Goal: Task Accomplishment & Management: Use online tool/utility

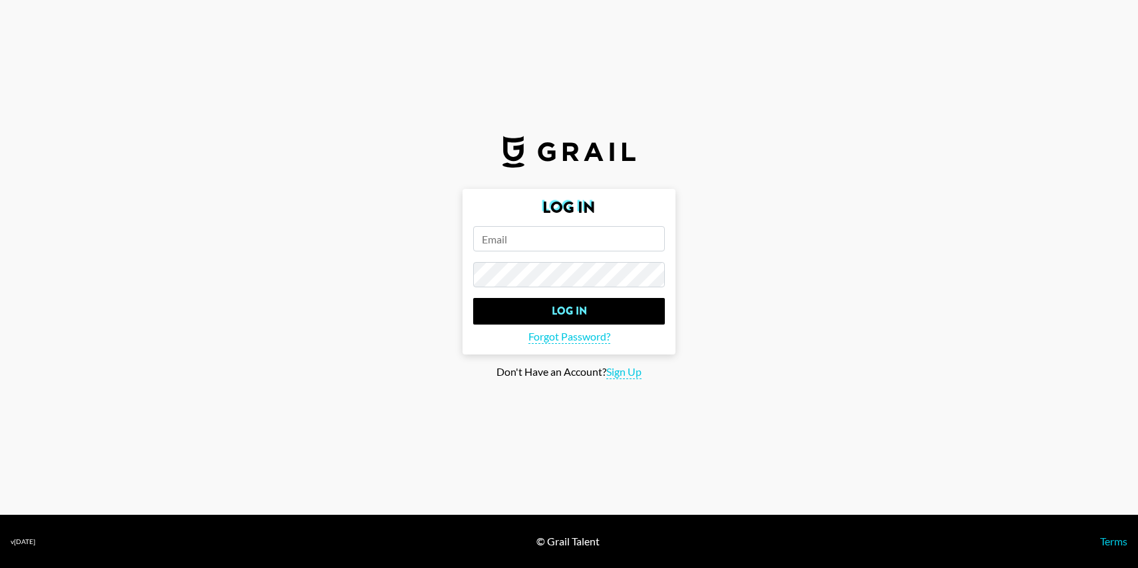
click at [538, 253] on form "Log In Log In Forgot Password?" at bounding box center [569, 272] width 213 height 166
click at [538, 243] on input "email" at bounding box center [569, 238] width 192 height 25
type input "[PERSON_NAME][EMAIL_ADDRESS][DOMAIN_NAME]"
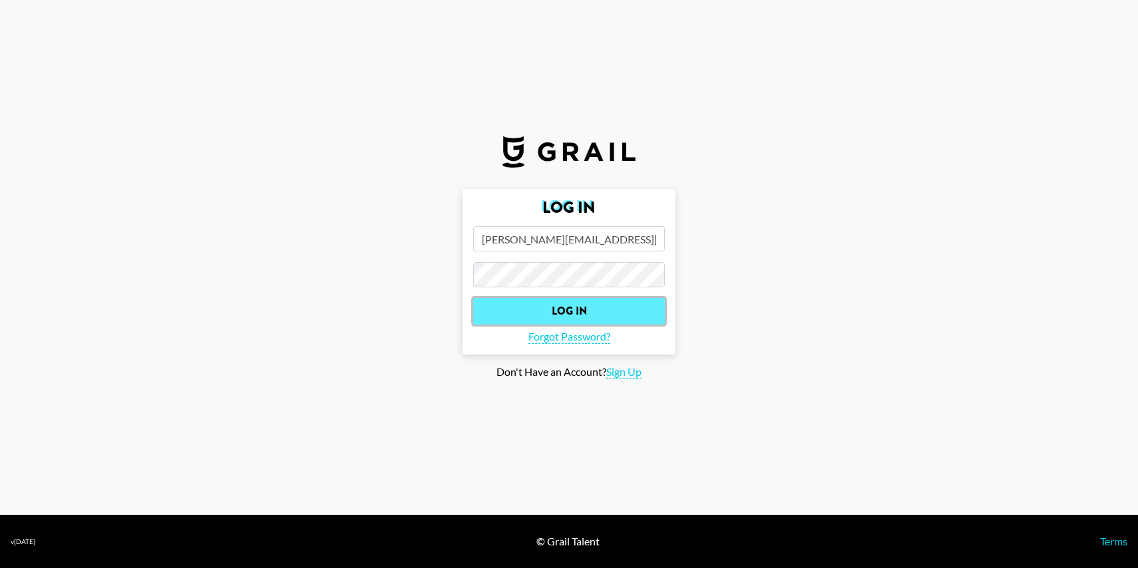
click at [572, 316] on input "Log In" at bounding box center [569, 311] width 192 height 27
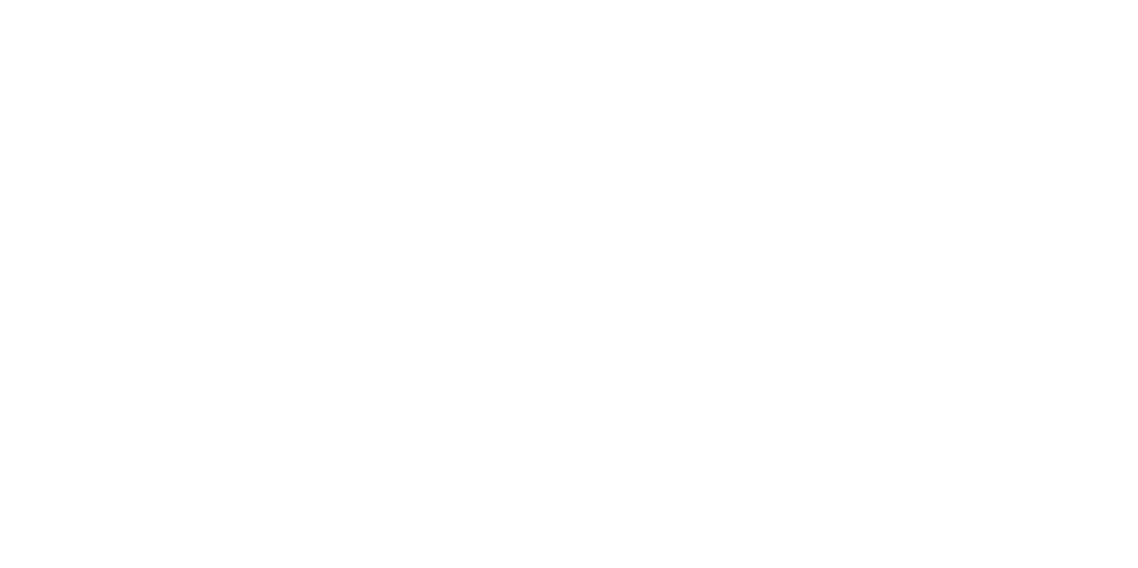
select select "Song"
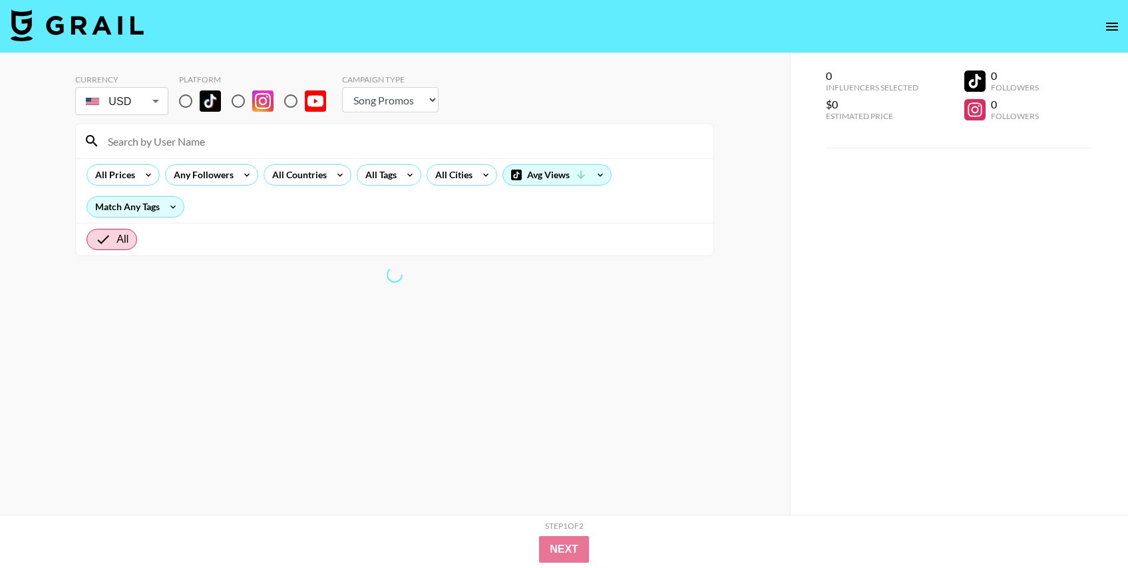
click at [359, 130] on input at bounding box center [403, 140] width 606 height 21
click at [186, 106] on input "radio" at bounding box center [186, 101] width 28 height 28
radio input "true"
click at [182, 98] on input "radio" at bounding box center [186, 101] width 28 height 28
click at [254, 150] on input at bounding box center [403, 140] width 606 height 21
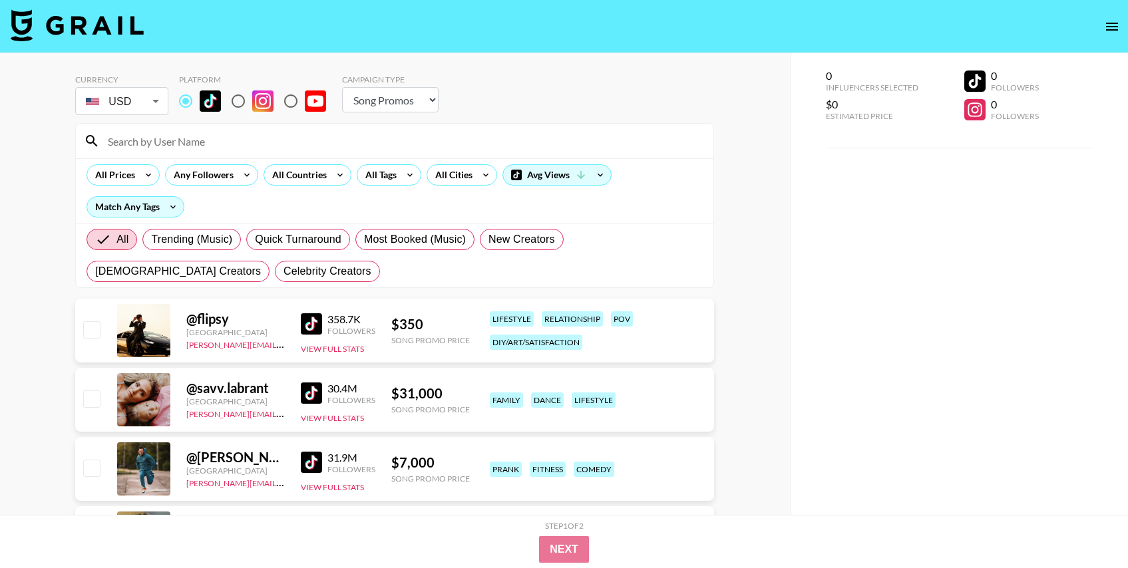
click at [556, 72] on section "Currency USD USD ​ Platform Campaign Type Choose Type... Song Promos Brand Prom…" at bounding box center [394, 176] width 639 height 224
click at [302, 179] on div "All Countries" at bounding box center [296, 175] width 65 height 20
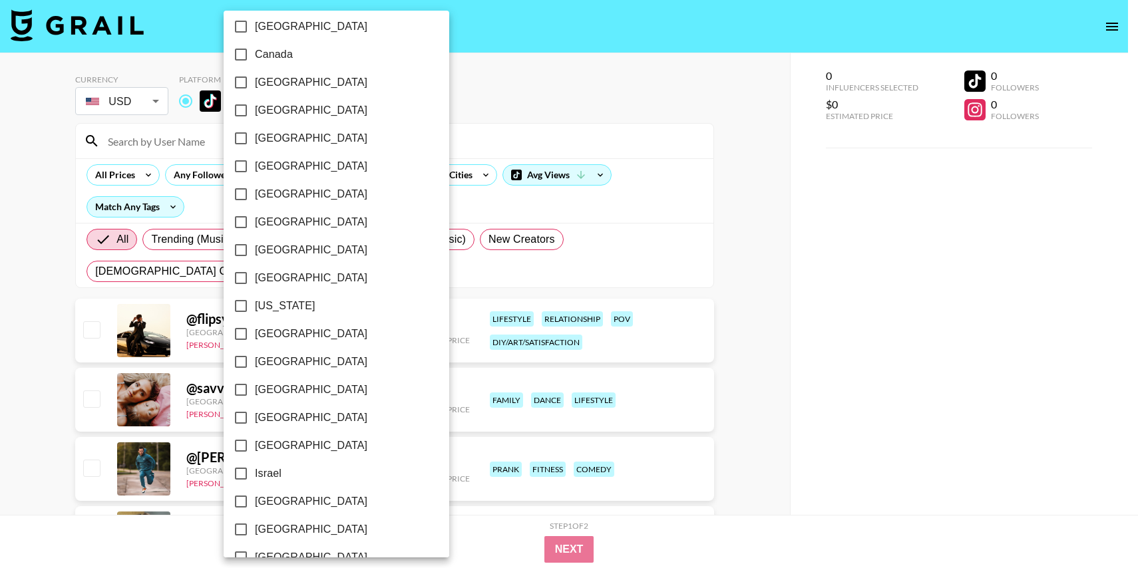
scroll to position [218, 0]
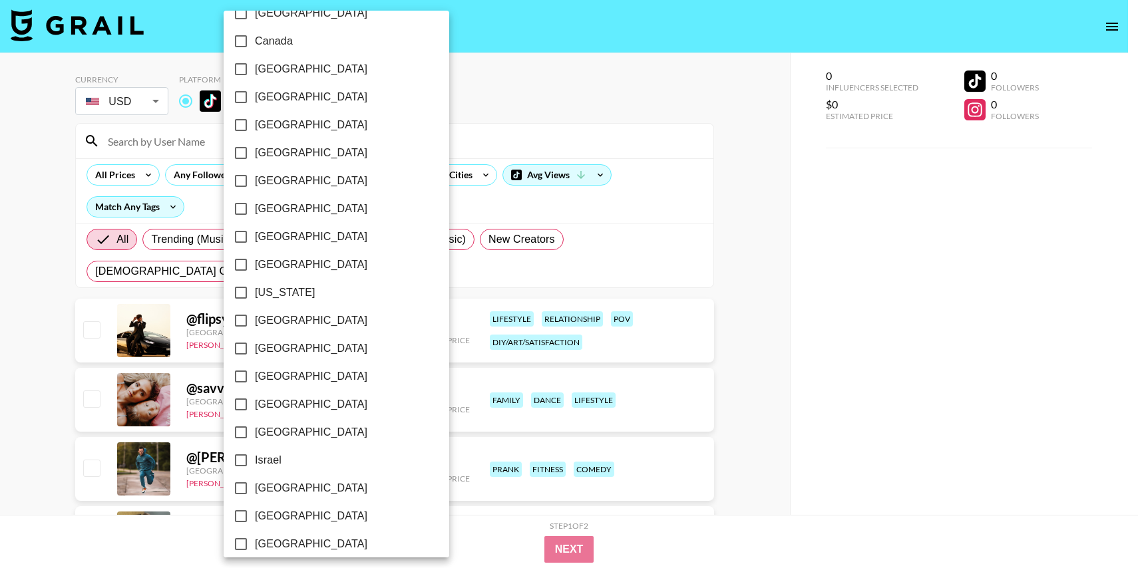
click at [507, 86] on div at bounding box center [569, 284] width 1138 height 568
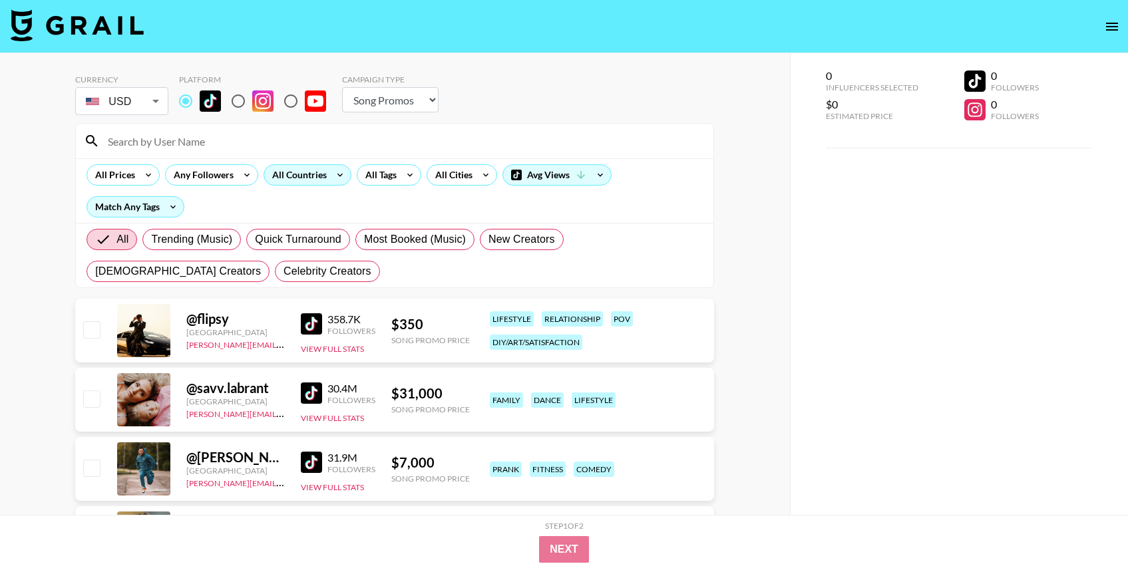
click at [322, 176] on div "All Countries" at bounding box center [296, 175] width 65 height 20
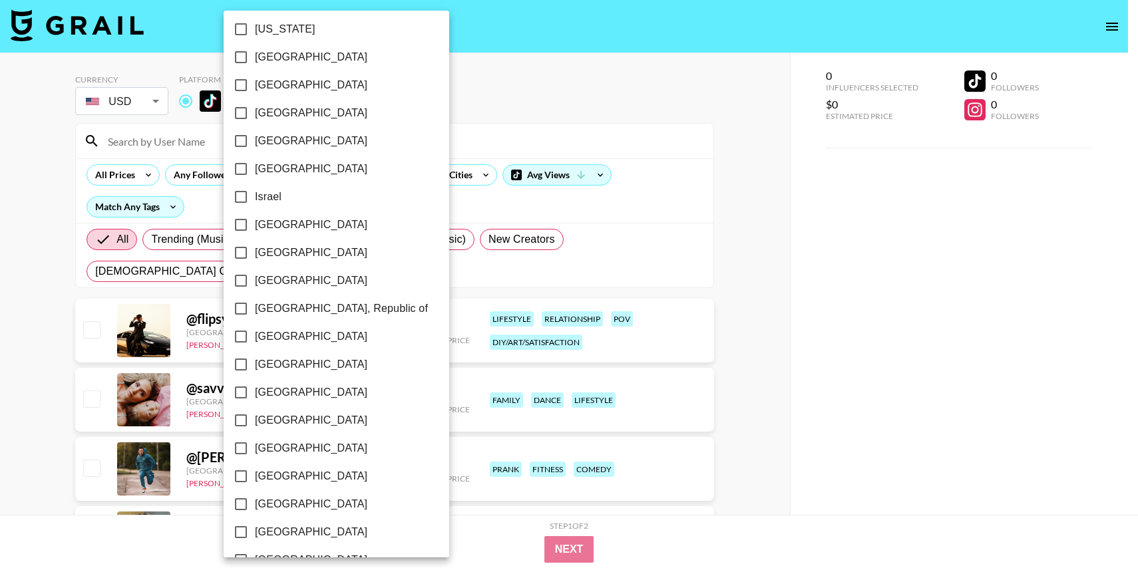
scroll to position [984, 0]
click at [288, 504] on span "[GEOGRAPHIC_DATA]" at bounding box center [311, 505] width 112 height 16
click at [255, 504] on input "[GEOGRAPHIC_DATA]" at bounding box center [241, 505] width 28 height 28
checkbox input "true"
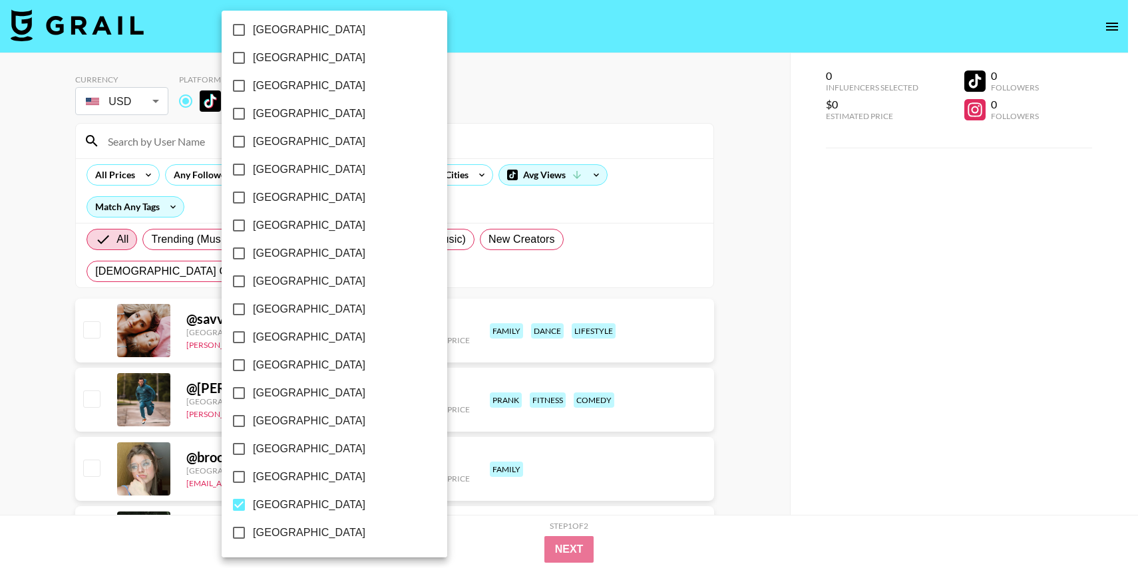
click at [628, 136] on div at bounding box center [569, 284] width 1138 height 568
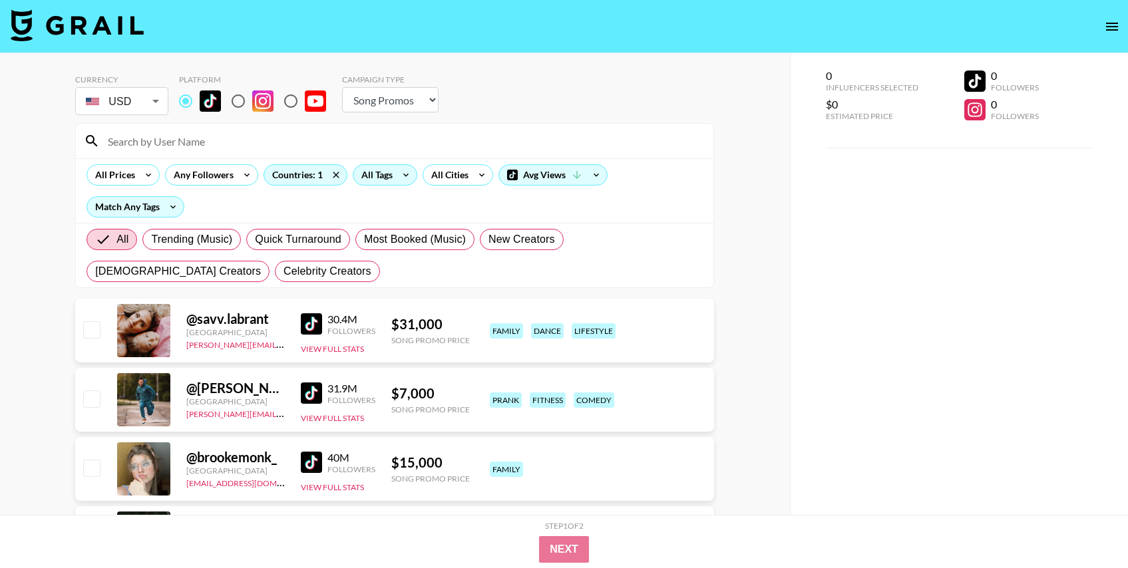
click at [377, 170] on div "All Tags" at bounding box center [374, 175] width 42 height 20
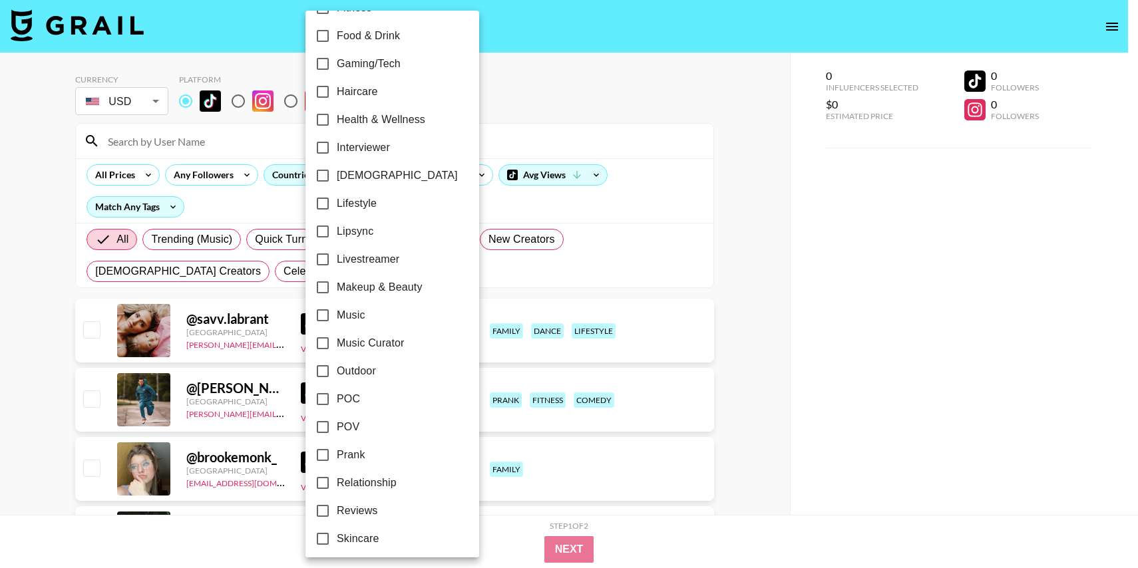
scroll to position [497, 0]
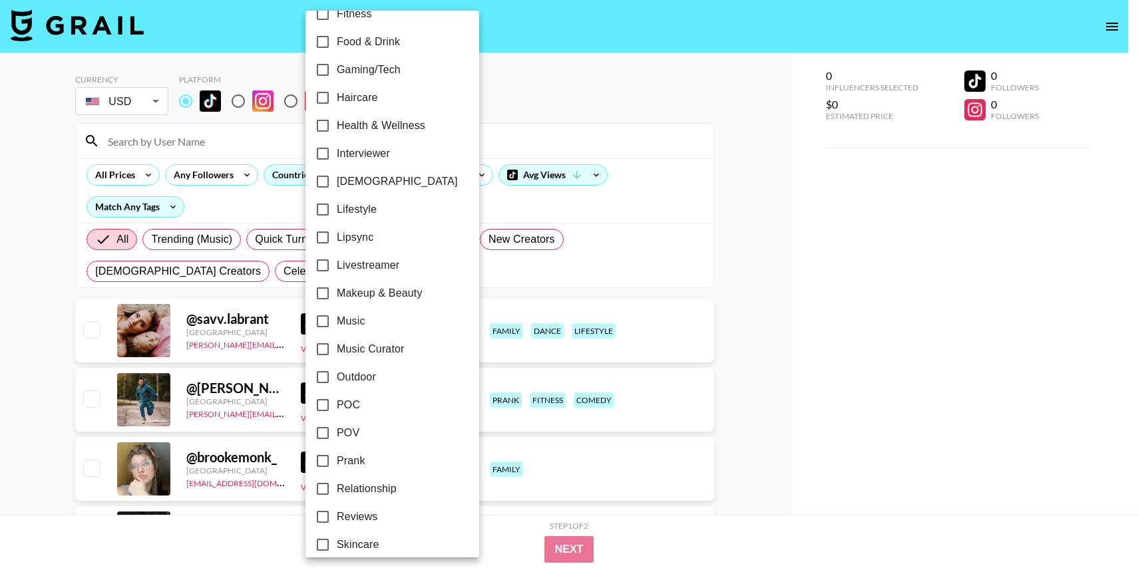
click at [336, 431] on input "POV" at bounding box center [323, 433] width 28 height 28
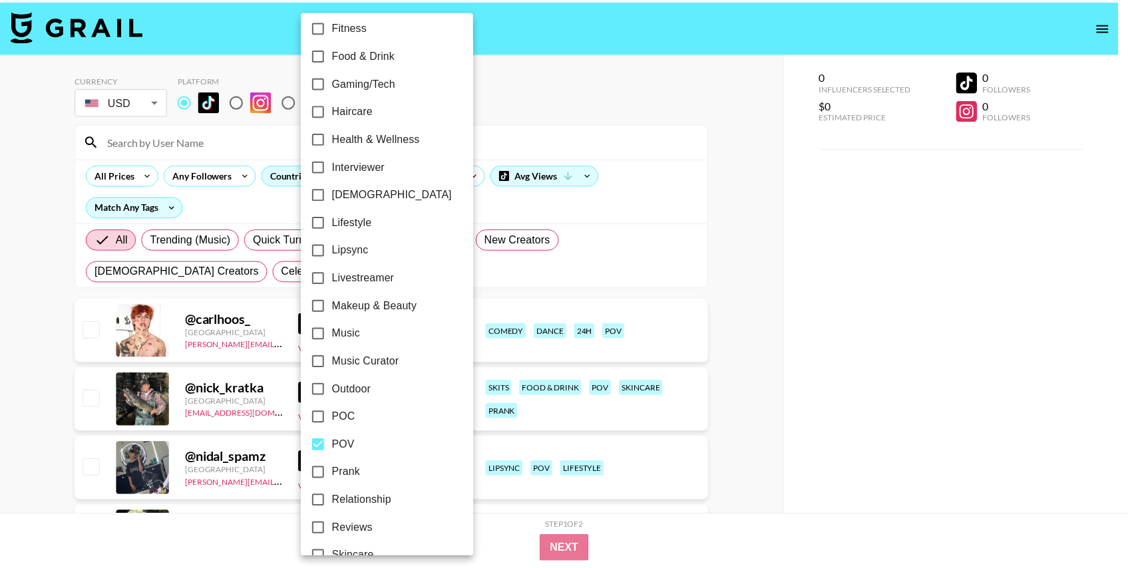
scroll to position [483, 0]
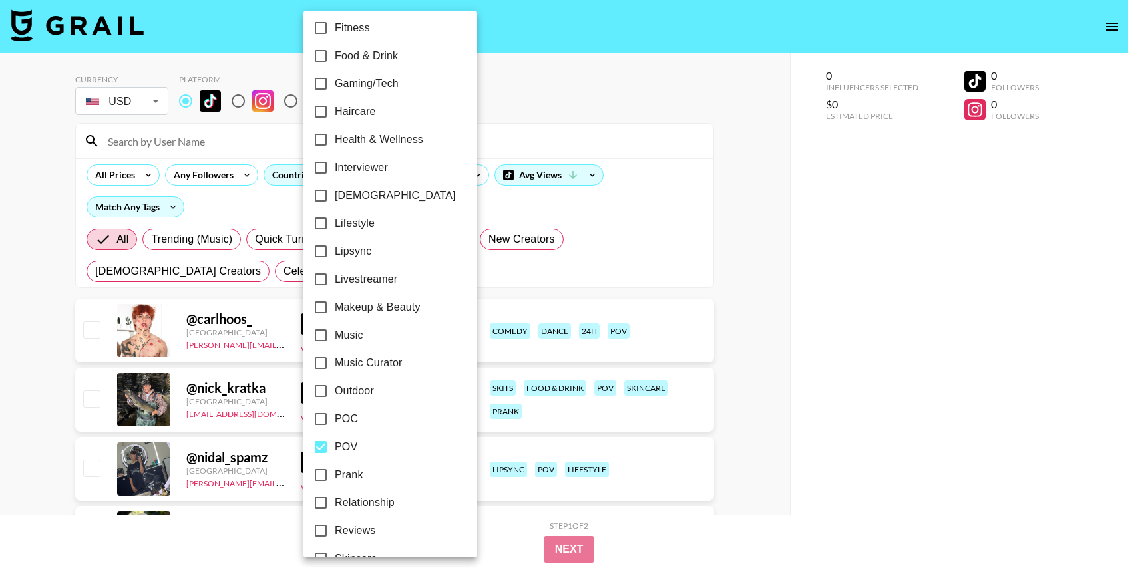
click at [328, 451] on input "POV" at bounding box center [321, 447] width 28 height 28
checkbox input "false"
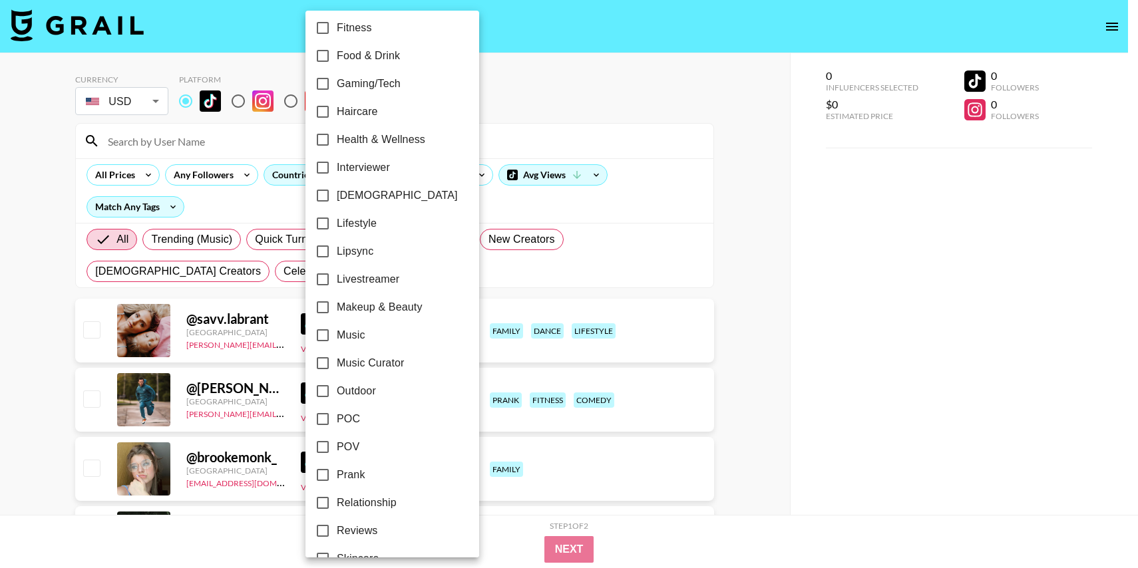
click at [349, 339] on span "Music" at bounding box center [351, 335] width 29 height 16
click at [337, 339] on input "Music" at bounding box center [323, 335] width 28 height 28
checkbox input "true"
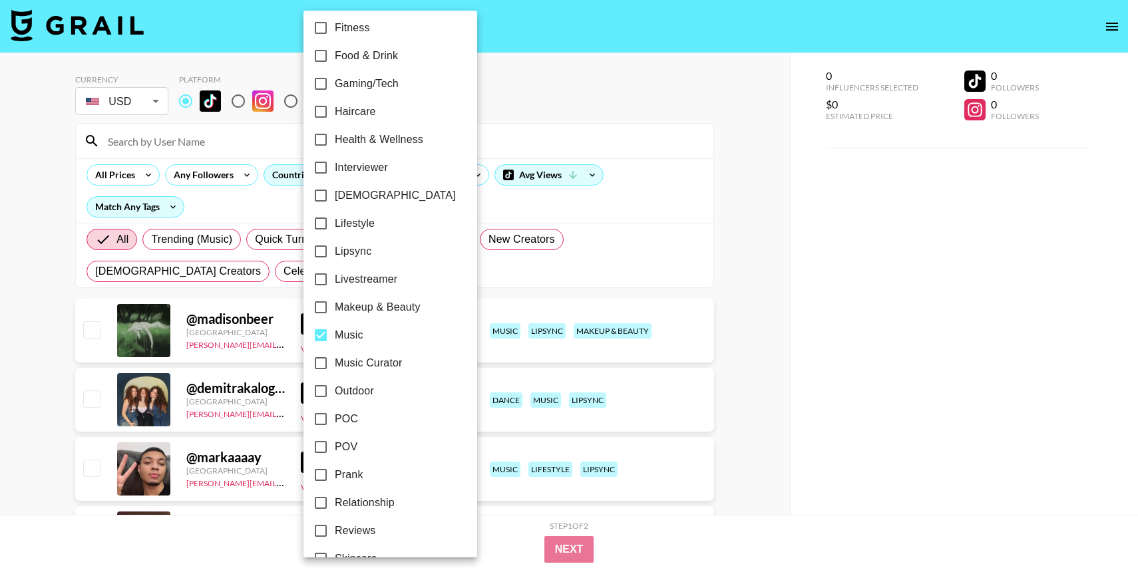
click at [702, 326] on div at bounding box center [569, 284] width 1138 height 568
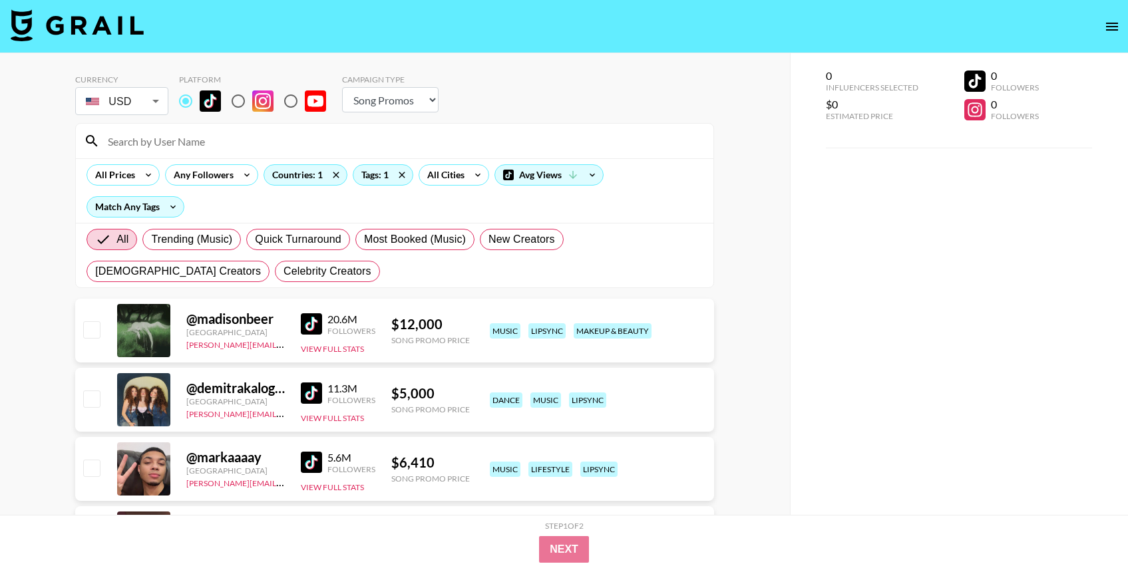
click at [309, 325] on img at bounding box center [311, 323] width 21 height 21
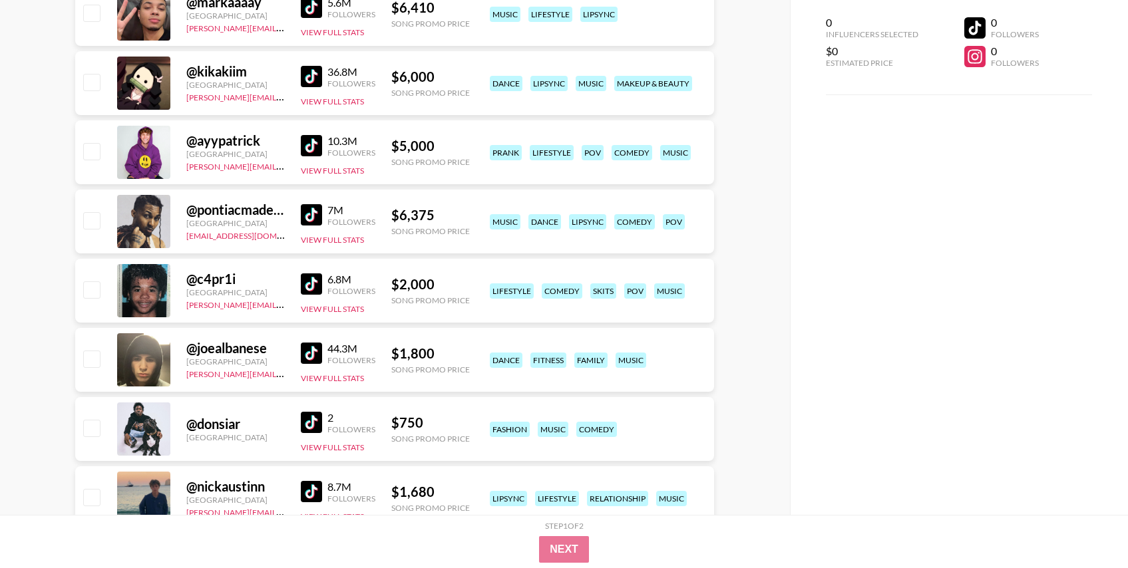
scroll to position [0, 0]
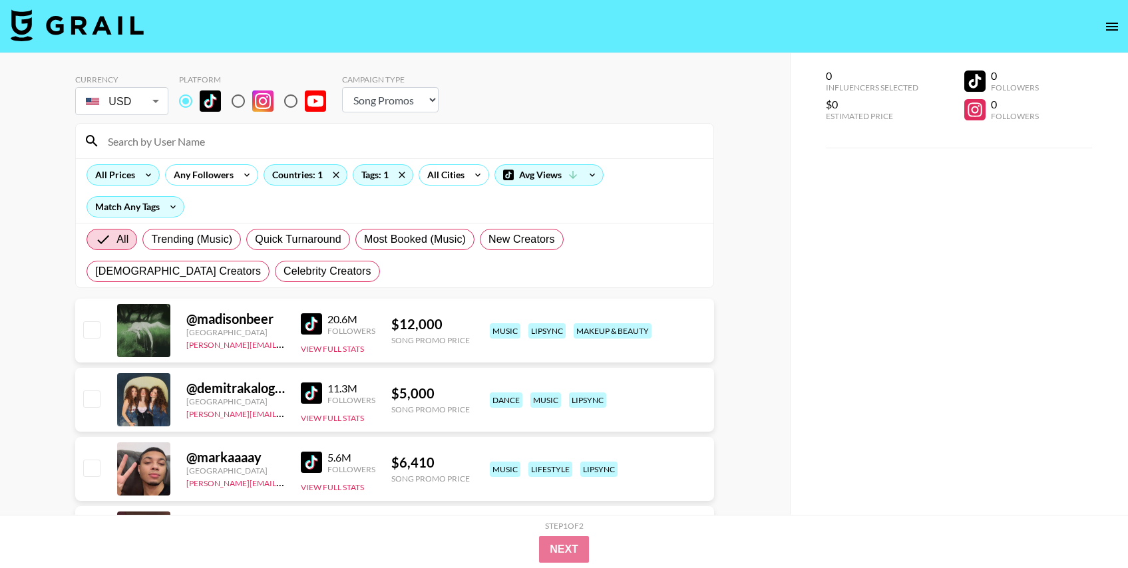
click at [141, 170] on icon at bounding box center [148, 175] width 21 height 20
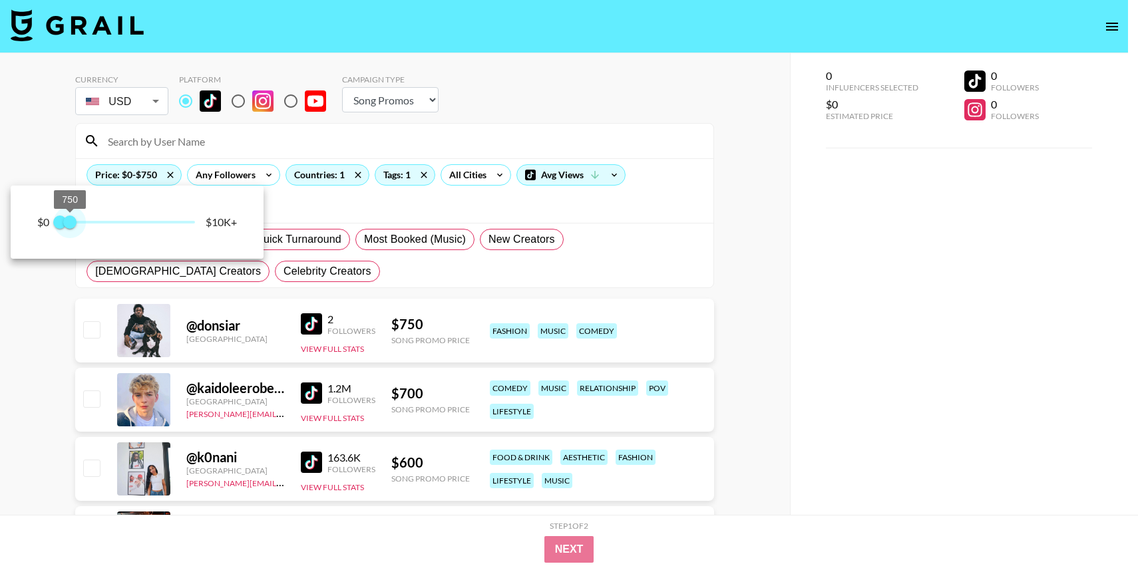
type input "500"
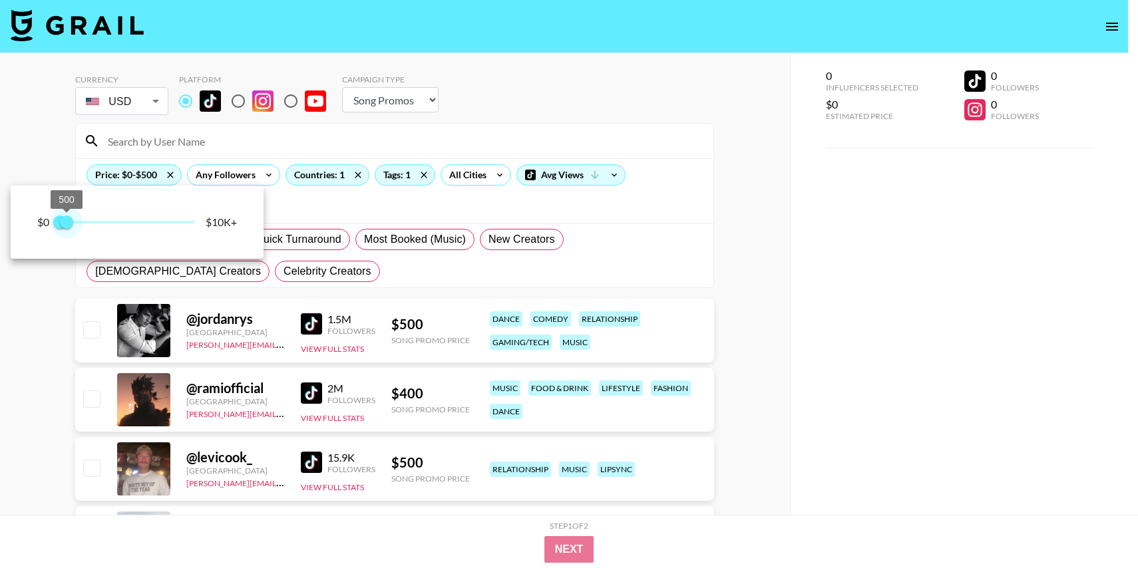
drag, startPoint x: 198, startPoint y: 225, endPoint x: 67, endPoint y: 227, distance: 131.1
click at [68, 228] on span "500" at bounding box center [66, 222] width 13 height 13
click at [32, 413] on div at bounding box center [569, 284] width 1138 height 568
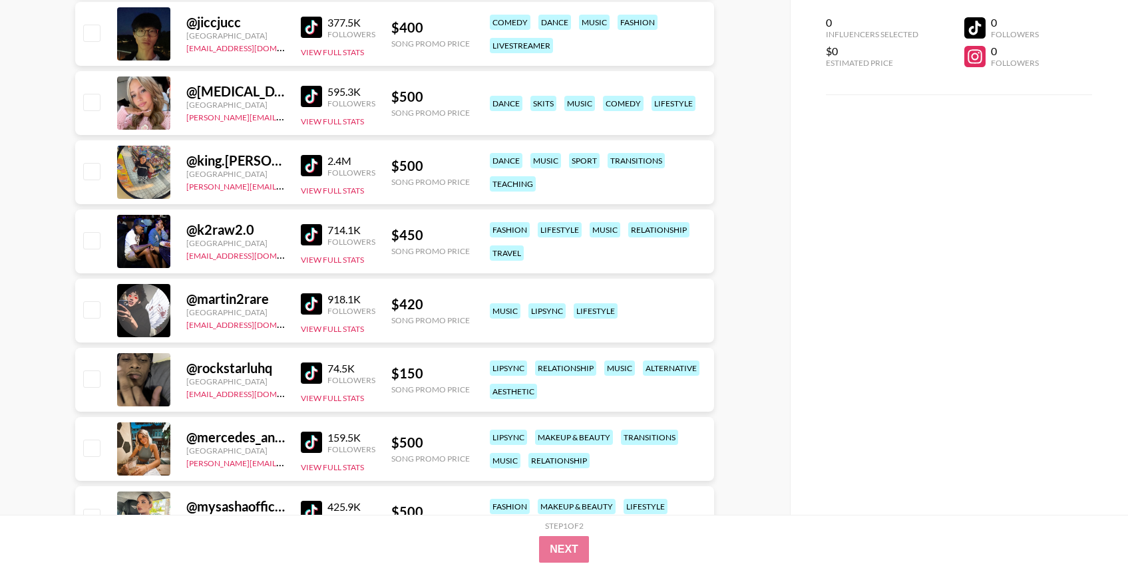
scroll to position [1135, 0]
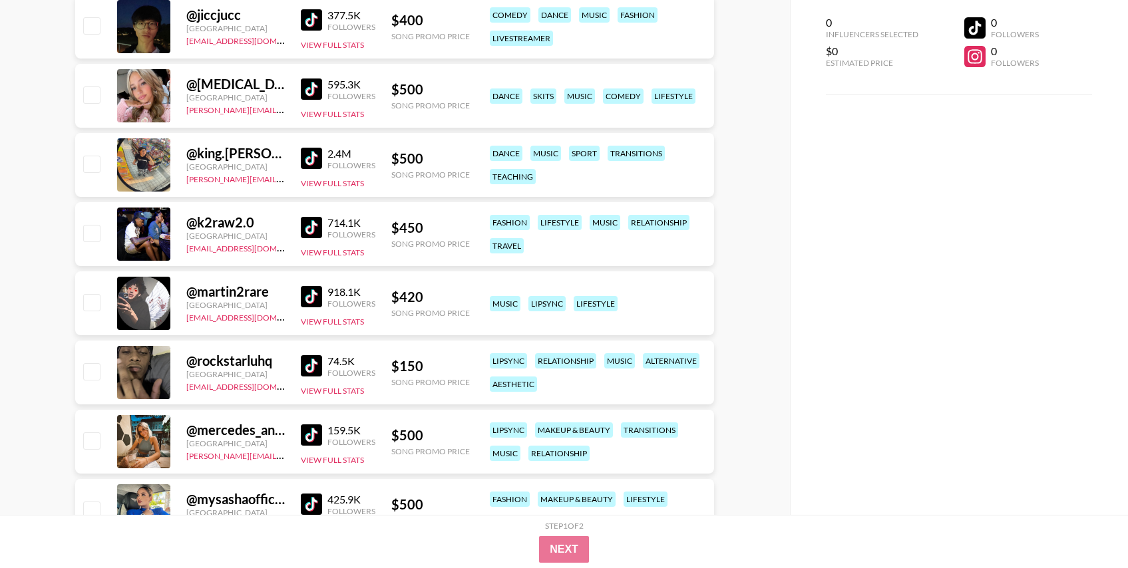
click at [304, 93] on img at bounding box center [311, 89] width 21 height 21
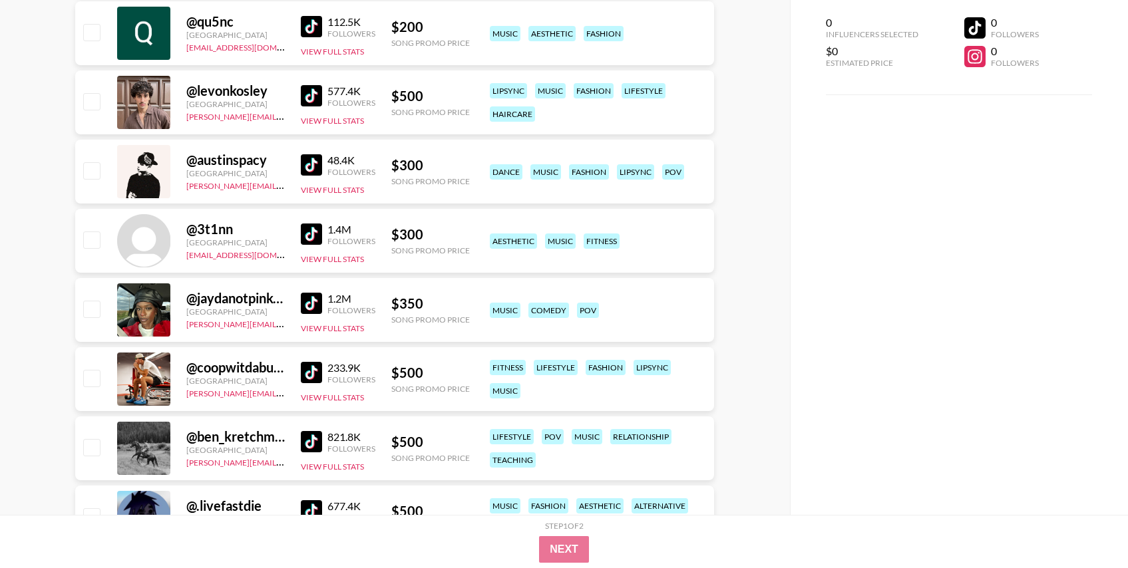
scroll to position [2177, 0]
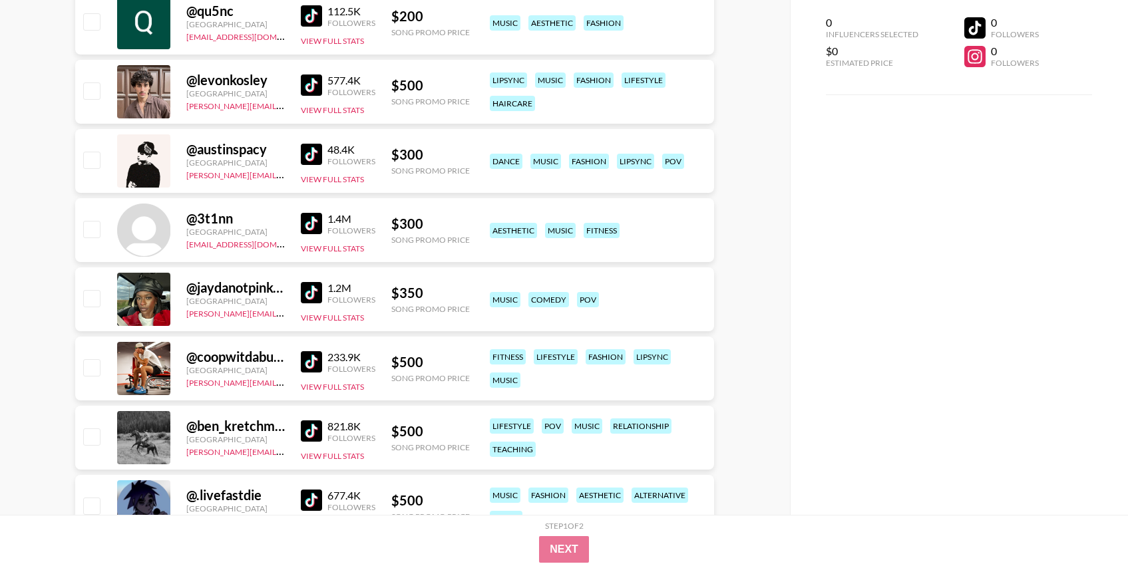
click at [309, 156] on img at bounding box center [311, 154] width 21 height 21
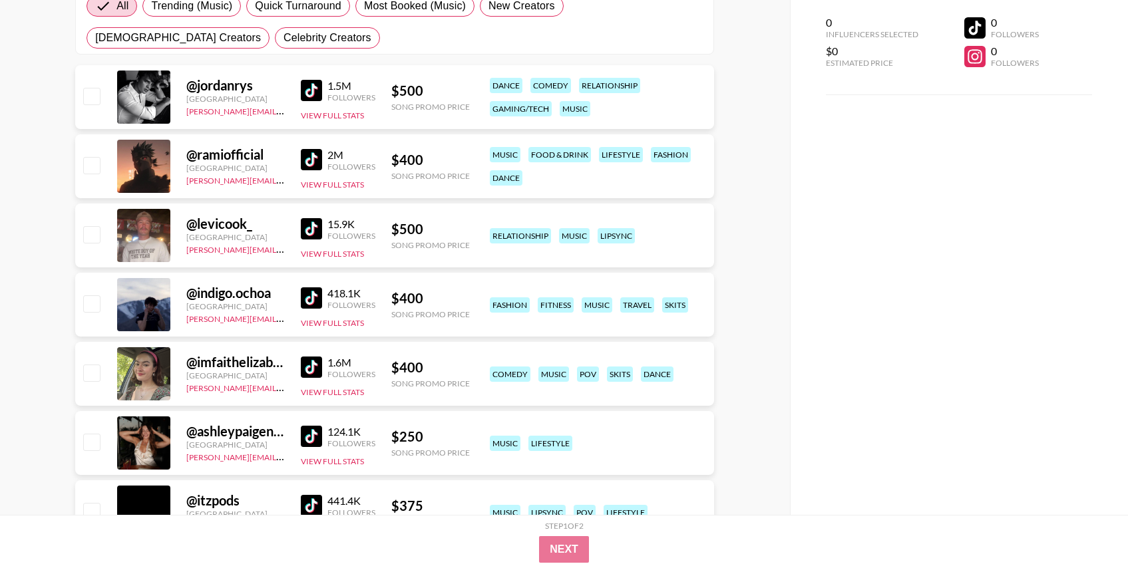
scroll to position [0, 0]
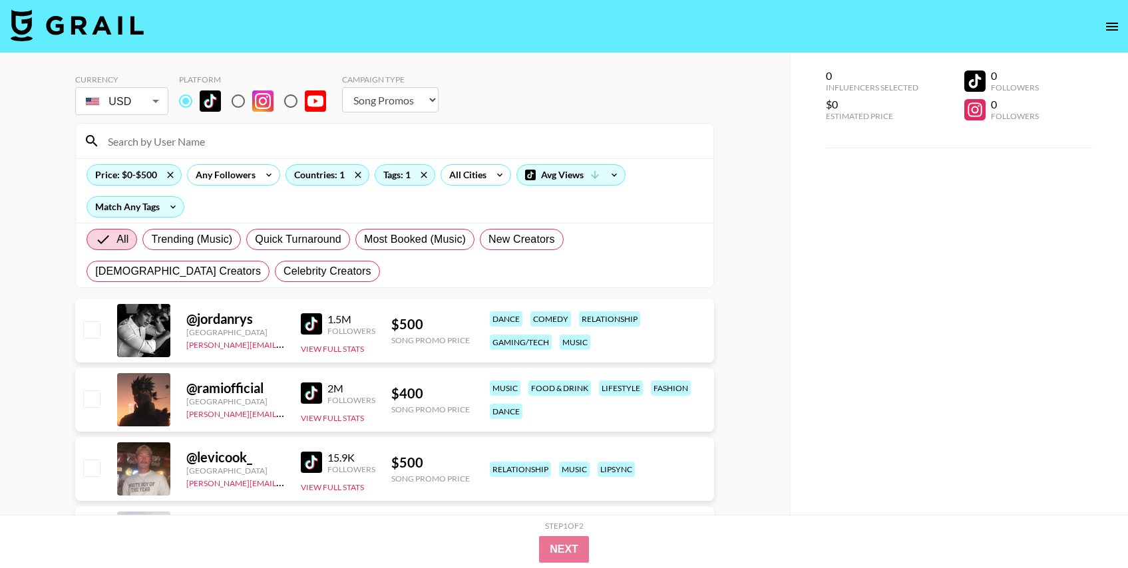
click at [357, 116] on div "Campaign Type Choose Type... Song Promos Brand Promos" at bounding box center [390, 96] width 97 height 43
click at [365, 102] on select "Choose Type... Song Promos Brand Promos" at bounding box center [390, 99] width 97 height 25
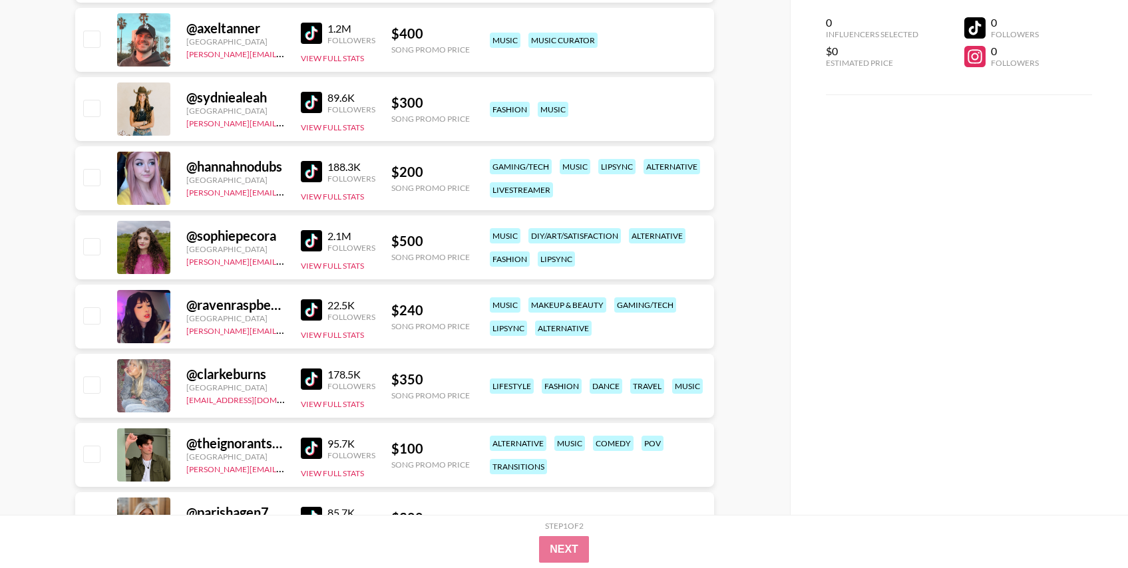
scroll to position [4584, 0]
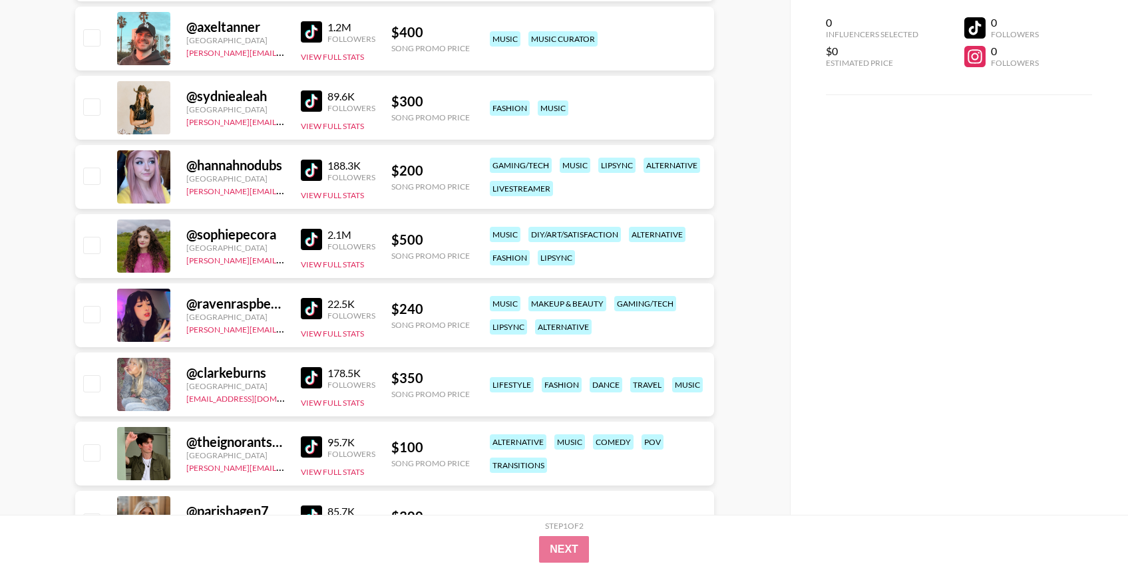
click at [309, 307] on img at bounding box center [311, 308] width 21 height 21
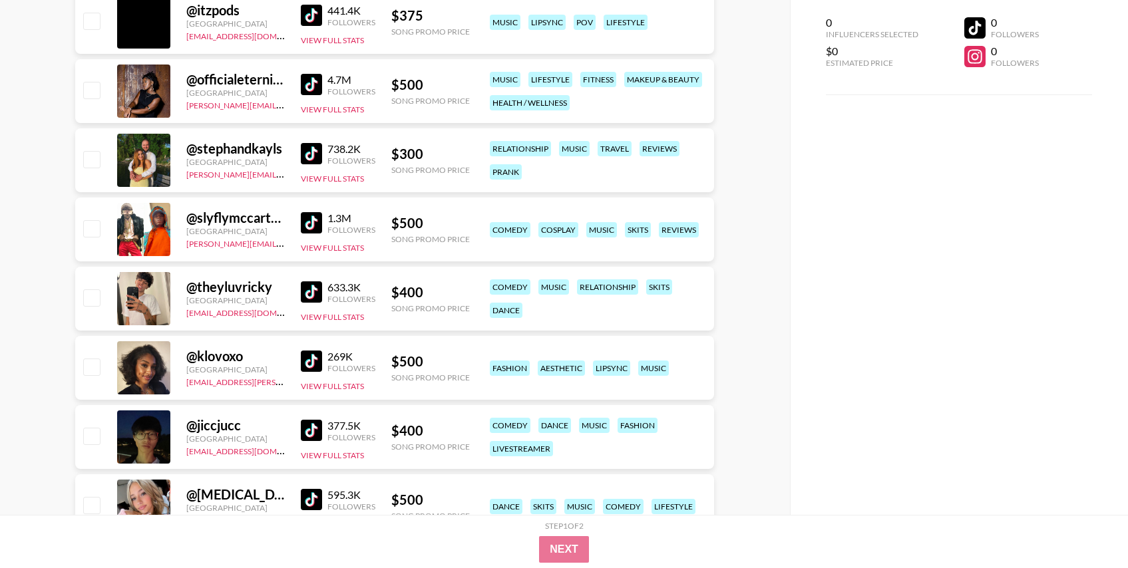
scroll to position [0, 0]
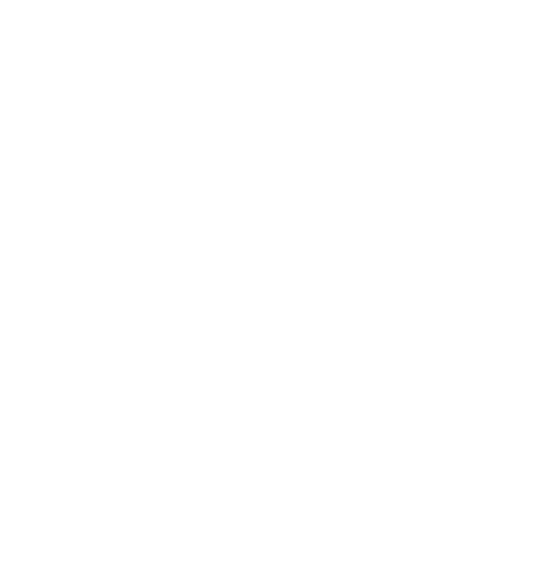
select select "Song"
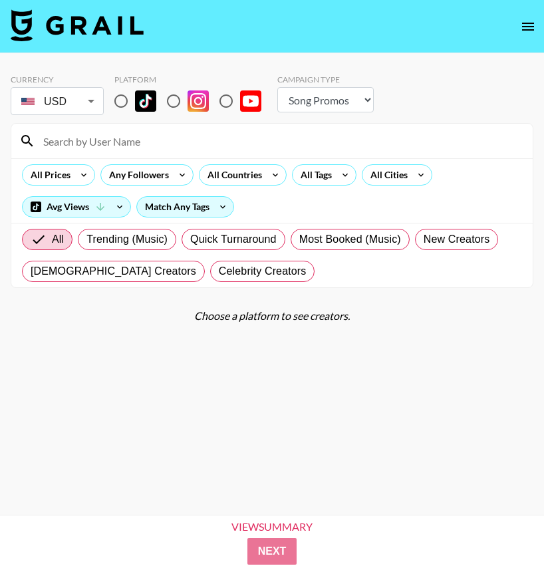
click at [140, 133] on input at bounding box center [280, 140] width 490 height 21
click at [125, 98] on input "radio" at bounding box center [121, 101] width 28 height 28
radio input "true"
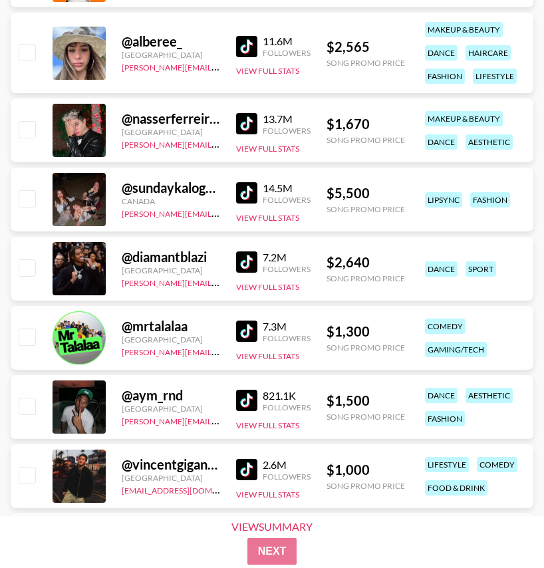
scroll to position [7041, 0]
